Goal: Information Seeking & Learning: Learn about a topic

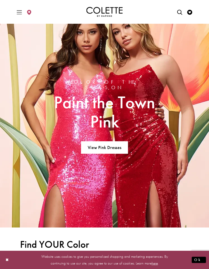
scroll to position [661, 0]
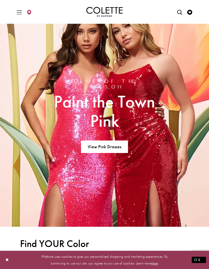
click at [117, 141] on link "View Pink Dresses" at bounding box center [104, 147] width 47 height 13
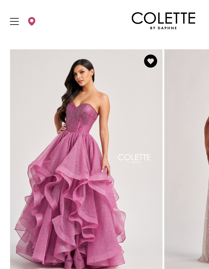
scroll to position [973, 0]
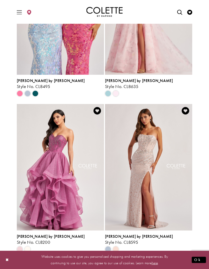
click at [130, 263] on span "Next" at bounding box center [126, 265] width 8 height 5
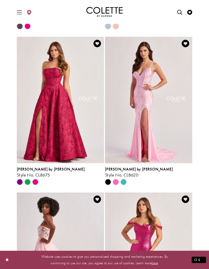
scroll to position [652, 0]
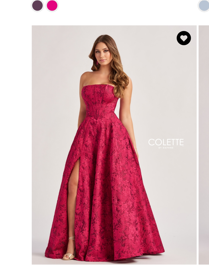
click at [71, 86] on img "Visit Colette by Daphne Style No. CL8675 Page" at bounding box center [60, 100] width 87 height 127
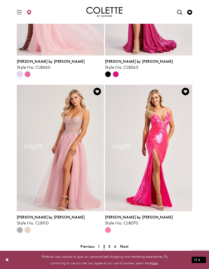
scroll to position [921, 0]
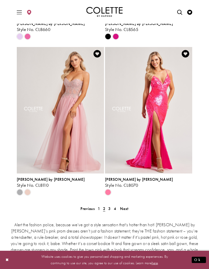
click at [128, 206] on span "Next" at bounding box center [124, 208] width 8 height 5
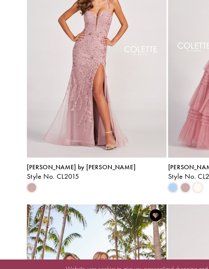
scroll to position [685, 0]
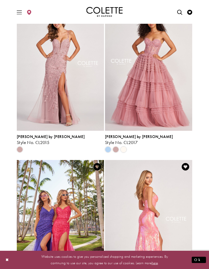
click at [40, 140] on span "Style No. CL2015" at bounding box center [33, 143] width 33 height 6
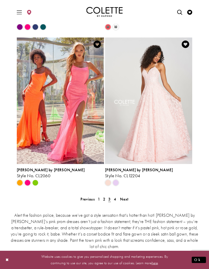
scroll to position [963, 0]
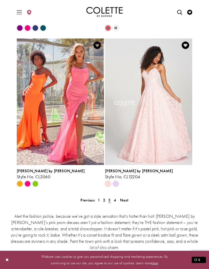
click at [126, 198] on span "Next" at bounding box center [124, 200] width 8 height 5
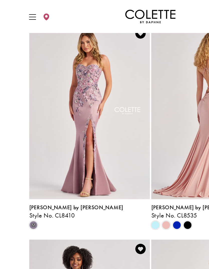
scroll to position [183, 0]
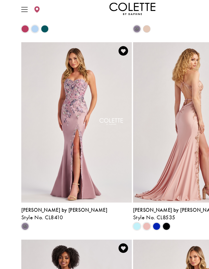
click at [66, 129] on img "Visit Colette by Daphne Style No. CL8410 Page" at bounding box center [60, 101] width 87 height 127
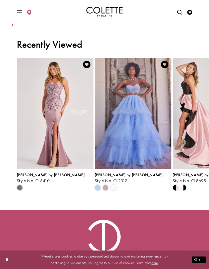
scroll to position [436, 0]
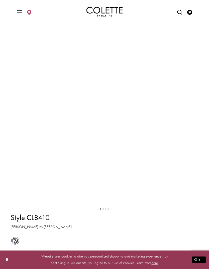
scroll to position [94, 0]
